Goal: Task Accomplishment & Management: Manage account settings

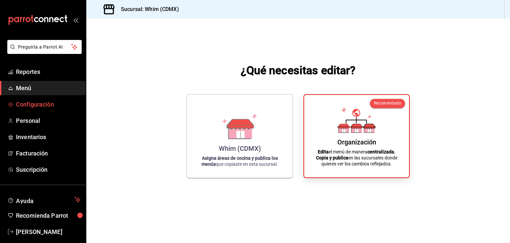
click at [41, 107] on span "Configuración" at bounding box center [48, 104] width 65 height 9
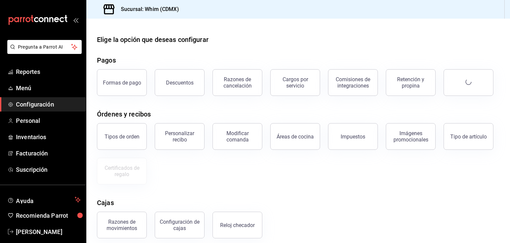
click at [41, 107] on span "Configuración" at bounding box center [48, 104] width 65 height 9
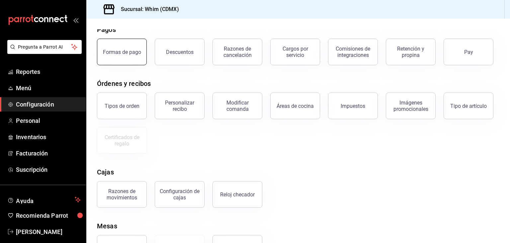
scroll to position [27, 0]
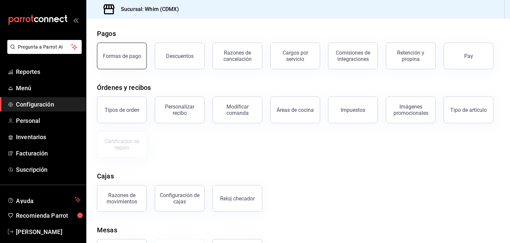
click at [130, 68] on div "Formas de pago" at bounding box center [118, 52] width 58 height 35
click at [122, 60] on button "Formas de pago" at bounding box center [122, 56] width 50 height 27
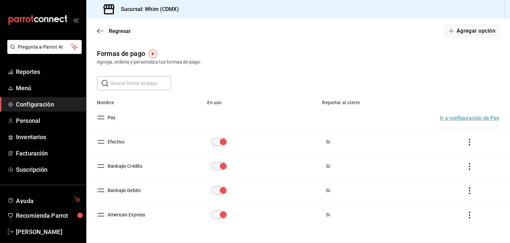
scroll to position [18, 0]
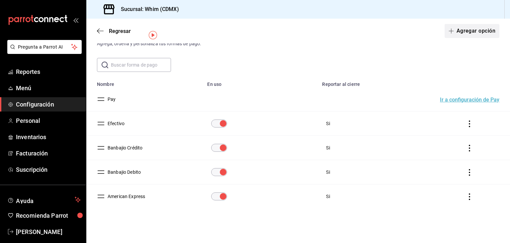
click at [467, 34] on button "Agregar opción" at bounding box center [472, 31] width 55 height 14
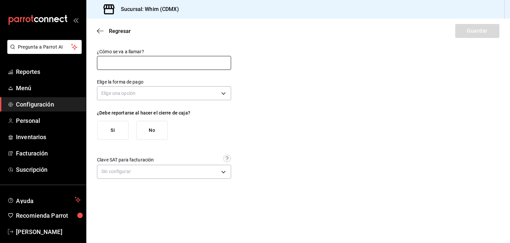
click at [156, 67] on input "text" at bounding box center [164, 63] width 134 height 14
type input "Rappi"
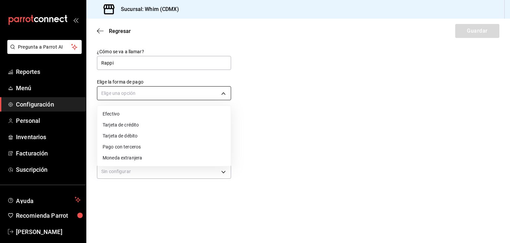
click at [138, 94] on body "Pregunta a Parrot AI Reportes Menú Configuración Personal Inventarios Facturaci…" at bounding box center [255, 121] width 510 height 243
click at [125, 116] on li "Efectivo" at bounding box center [164, 113] width 134 height 11
type input "CASH"
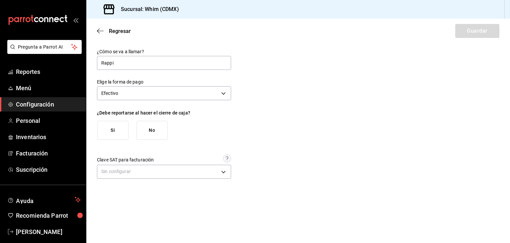
click at [118, 136] on button "Si" at bounding box center [112, 130] width 31 height 19
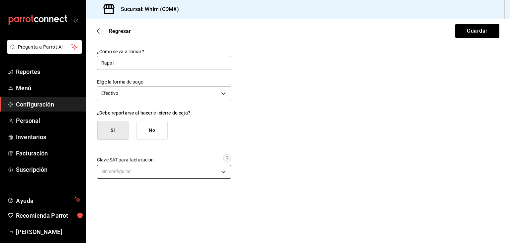
click at [115, 172] on body "Pregunta a Parrot AI Reportes Menú Configuración Personal Inventarios Facturaci…" at bounding box center [255, 121] width 510 height 243
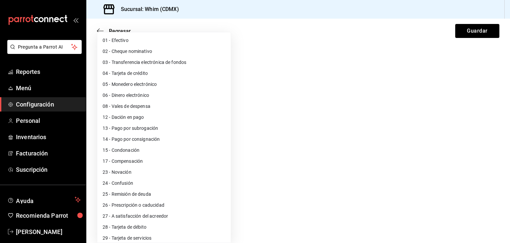
click at [129, 41] on li "01 - Efectivo" at bounding box center [164, 40] width 134 height 11
type input "01"
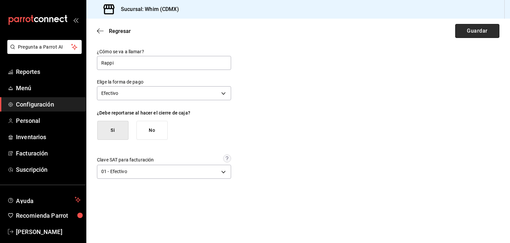
click at [485, 28] on button "Guardar" at bounding box center [478, 31] width 44 height 14
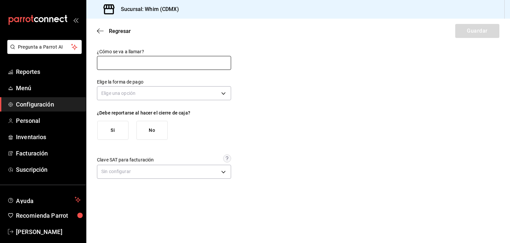
click at [181, 58] on input "text" at bounding box center [164, 63] width 134 height 14
type input "Delivery"
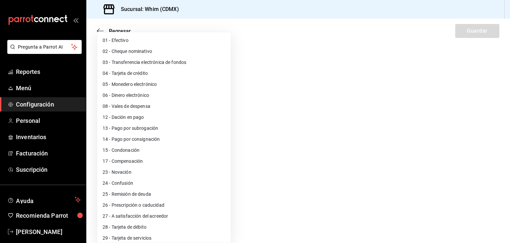
click at [133, 176] on body "Pregunta a Parrot AI Reportes Menú Configuración Personal Inventarios Facturaci…" at bounding box center [255, 121] width 510 height 243
click at [136, 66] on li "03 - Transferencia electrónica de fondos" at bounding box center [164, 62] width 134 height 11
type input "03"
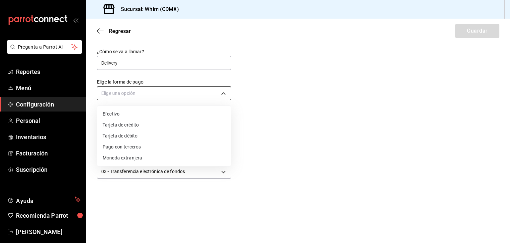
click at [130, 91] on body "Pregunta a Parrot AI Reportes Menú Configuración Personal Inventarios Facturaci…" at bounding box center [255, 121] width 510 height 243
click at [140, 114] on li "Efectivo" at bounding box center [164, 113] width 134 height 11
type input "CASH"
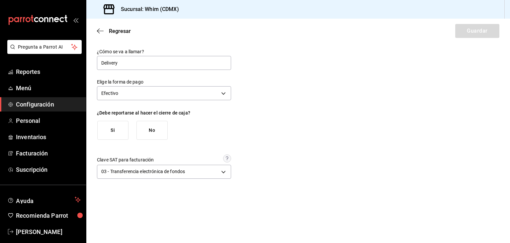
click at [124, 128] on button "Si" at bounding box center [112, 130] width 31 height 19
click at [467, 31] on button "Guardar" at bounding box center [478, 31] width 44 height 14
click at [141, 64] on input "text" at bounding box center [164, 63] width 134 height 14
type input "Rappi"
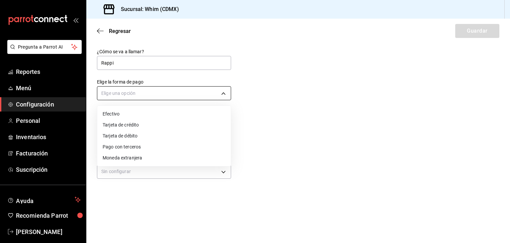
click at [143, 96] on body "Pregunta a Parrot AI Reportes Menú Configuración Personal Inventarios Facturaci…" at bounding box center [255, 121] width 510 height 243
click at [276, 131] on div at bounding box center [255, 121] width 510 height 243
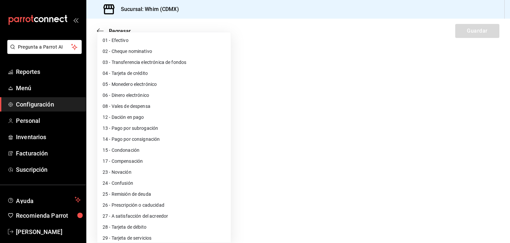
click at [138, 170] on body "Pregunta a Parrot AI Reportes Menú Configuración Personal Inventarios Facturaci…" at bounding box center [255, 121] width 510 height 243
click at [128, 65] on li "03 - Transferencia electrónica de fondos" at bounding box center [164, 62] width 134 height 11
type input "03"
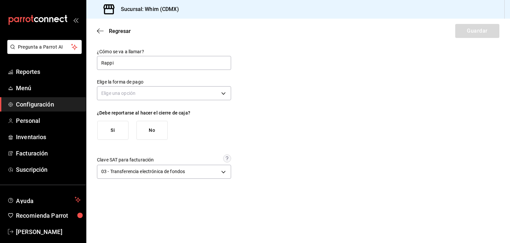
click at [117, 135] on button "Si" at bounding box center [112, 130] width 31 height 19
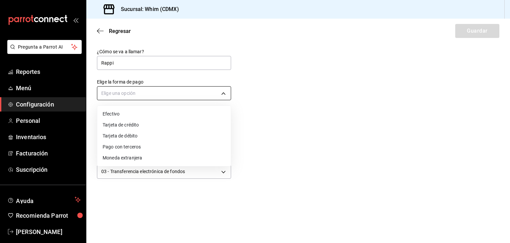
click at [152, 96] on body "Pregunta a Parrot AI Reportes Menú Configuración Personal Inventarios Facturaci…" at bounding box center [255, 121] width 510 height 243
click at [137, 145] on li "Pago con terceros" at bounding box center [164, 146] width 134 height 11
type input "THIRD_PARTY"
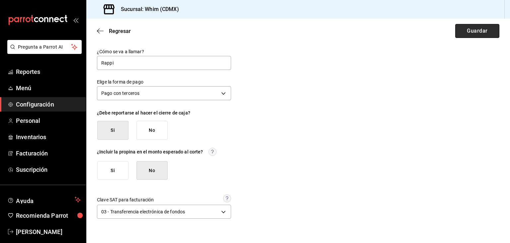
click at [461, 30] on button "Guardar" at bounding box center [478, 31] width 44 height 14
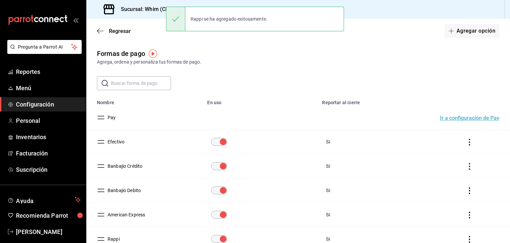
scroll to position [43, 0]
